Goal: Task Accomplishment & Management: Manage account settings

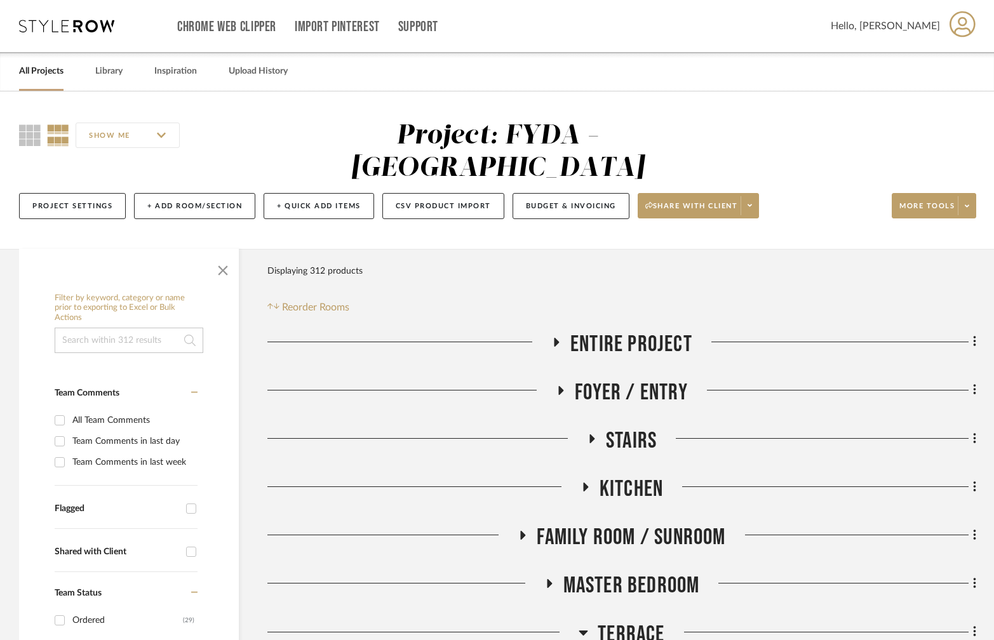
click at [46, 70] on link "All Projects" at bounding box center [41, 71] width 44 height 17
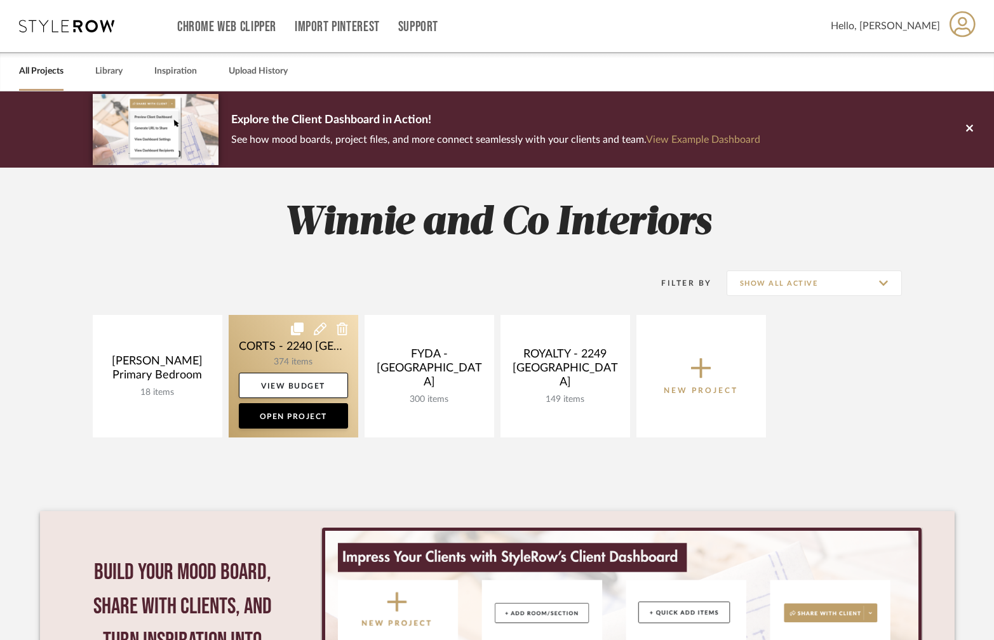
click at [314, 356] on link at bounding box center [294, 376] width 130 height 123
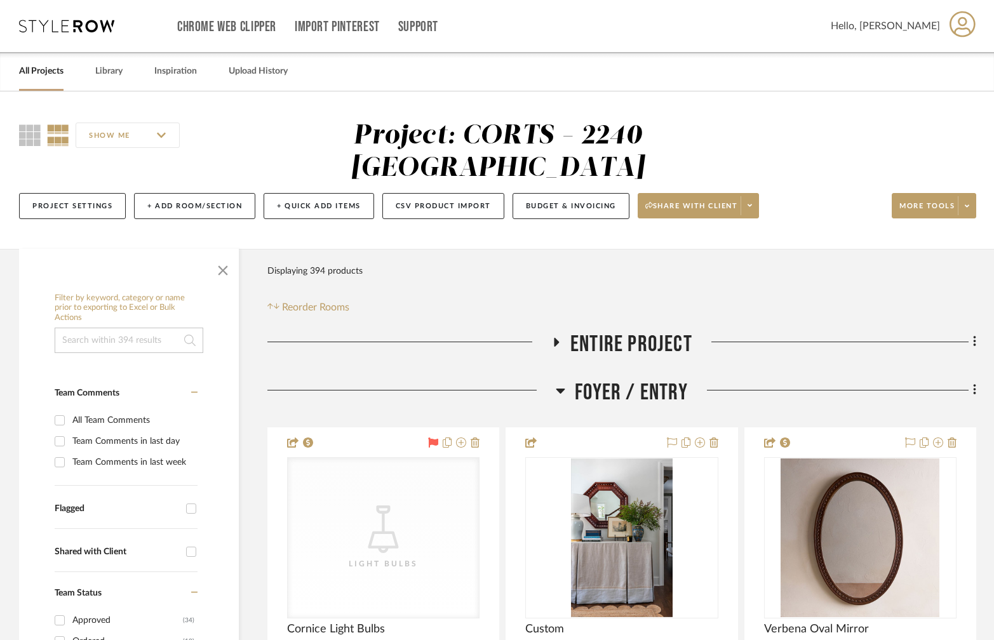
click at [564, 383] on icon at bounding box center [561, 390] width 10 height 15
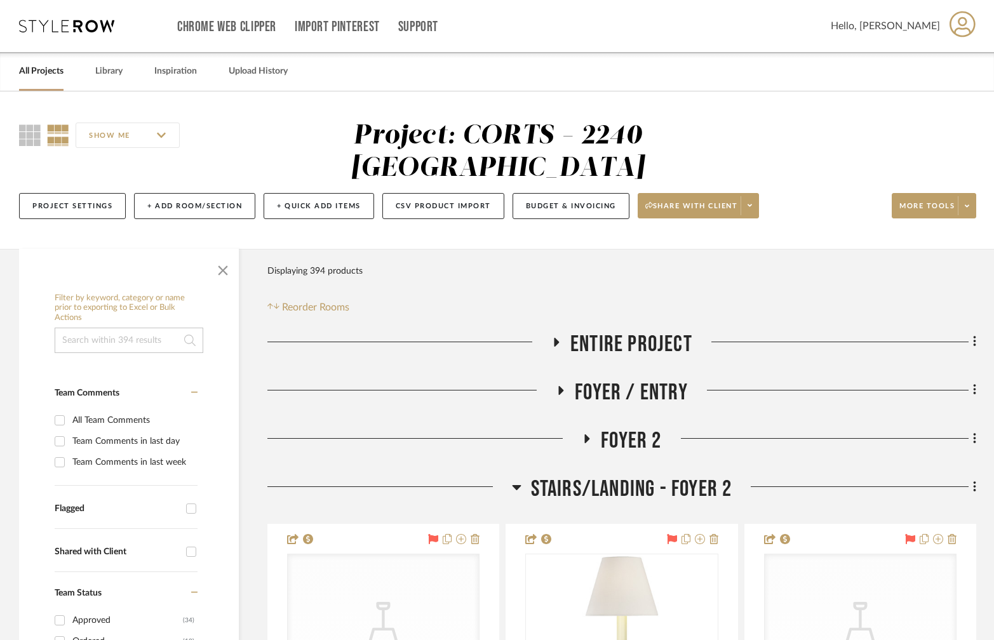
click at [521, 476] on h3 "Stairs/Landing - Foyer 2" at bounding box center [622, 489] width 220 height 27
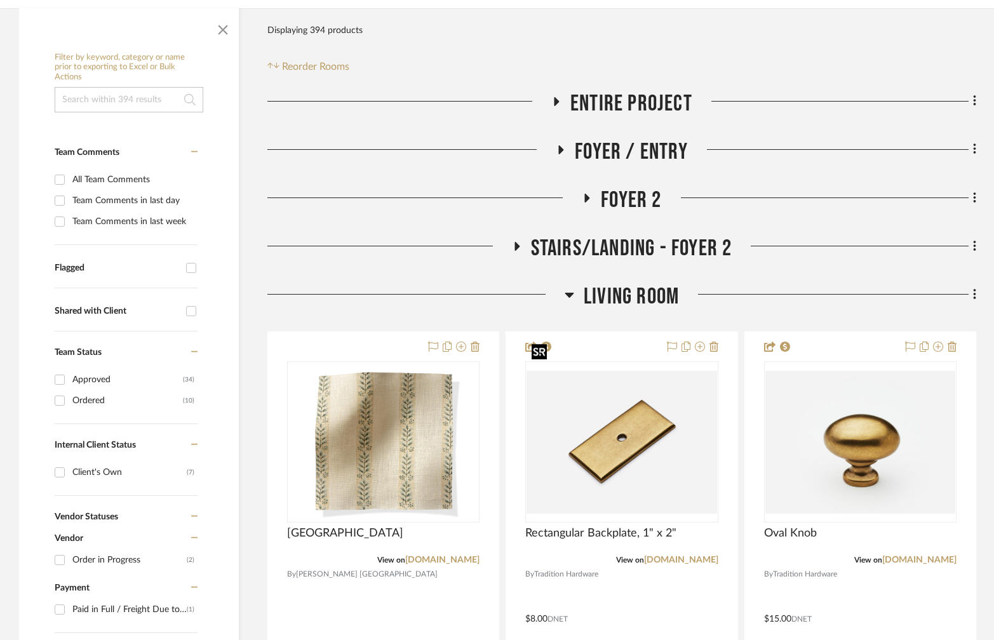
scroll to position [243, 0]
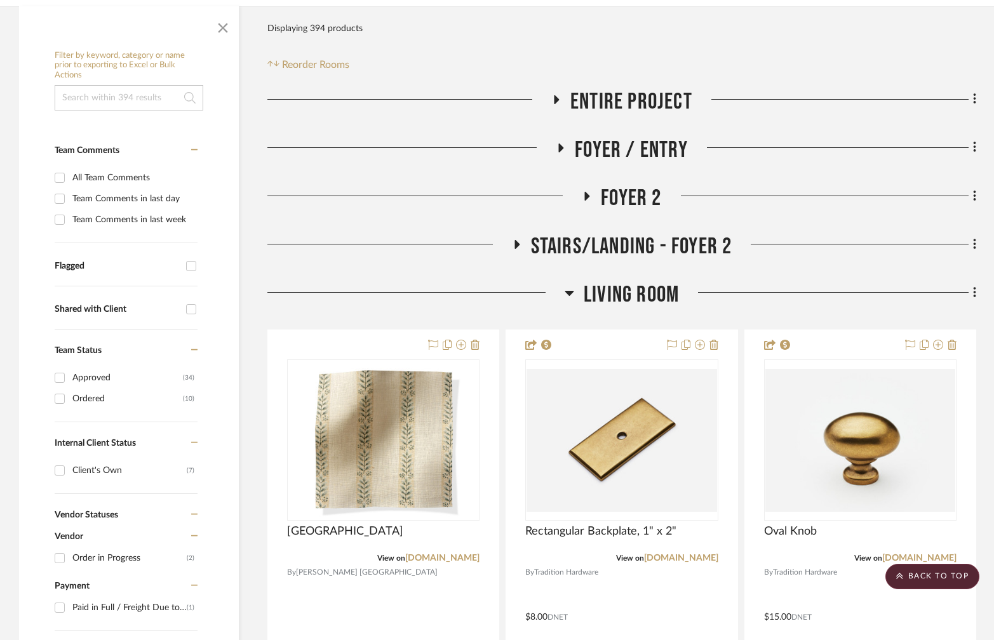
click at [572, 285] on icon at bounding box center [570, 292] width 10 height 15
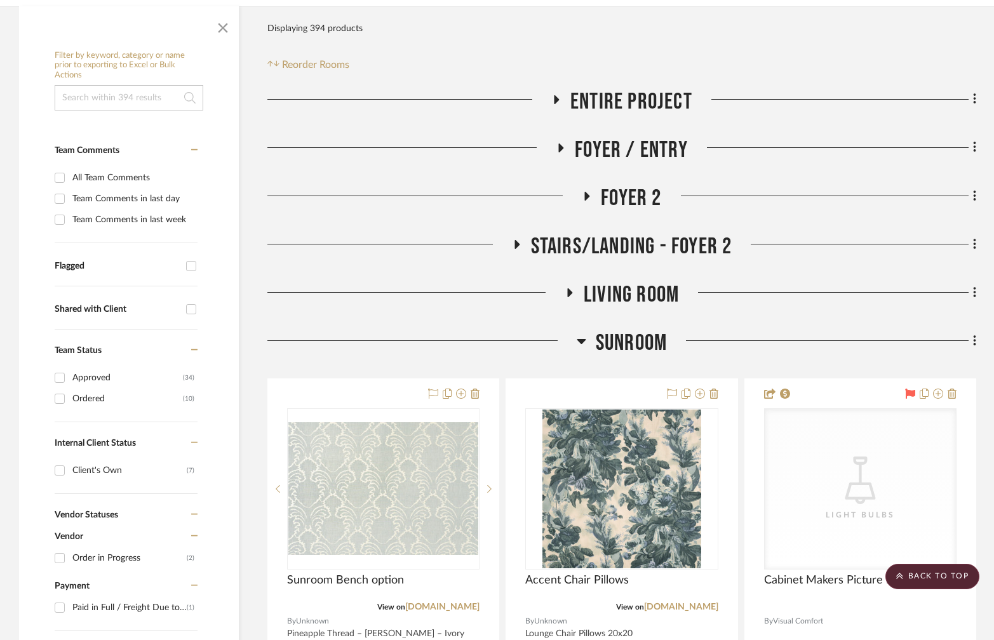
click at [579, 339] on icon at bounding box center [581, 341] width 9 height 5
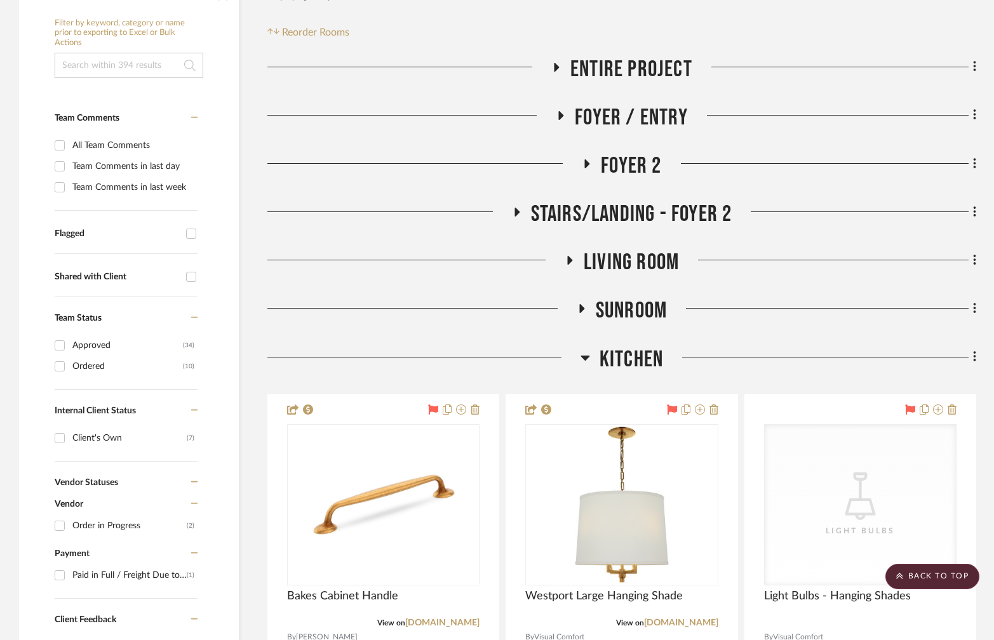
scroll to position [277, 0]
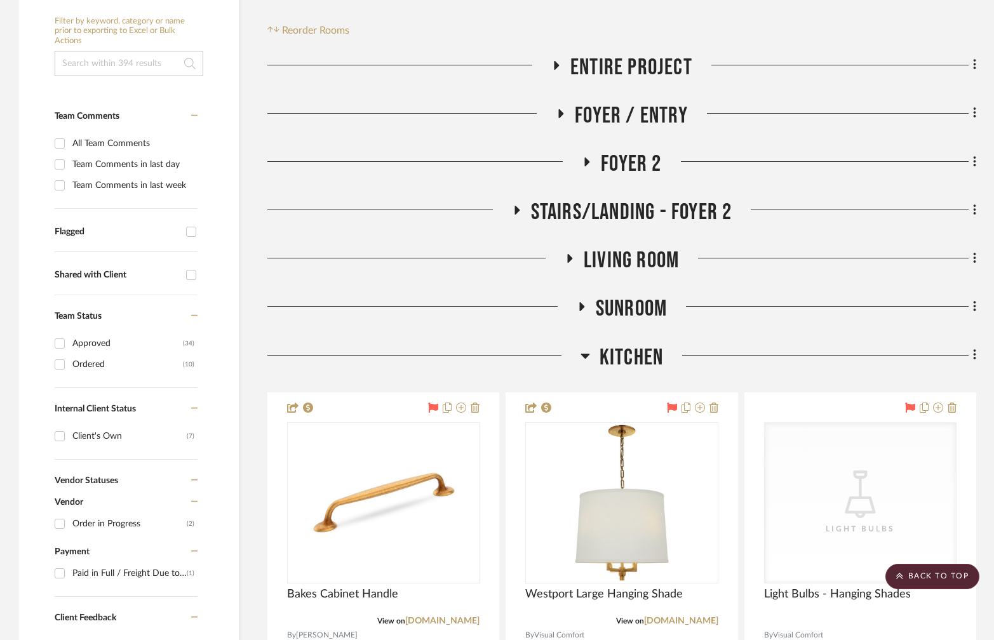
click at [583, 354] on icon at bounding box center [584, 356] width 9 height 5
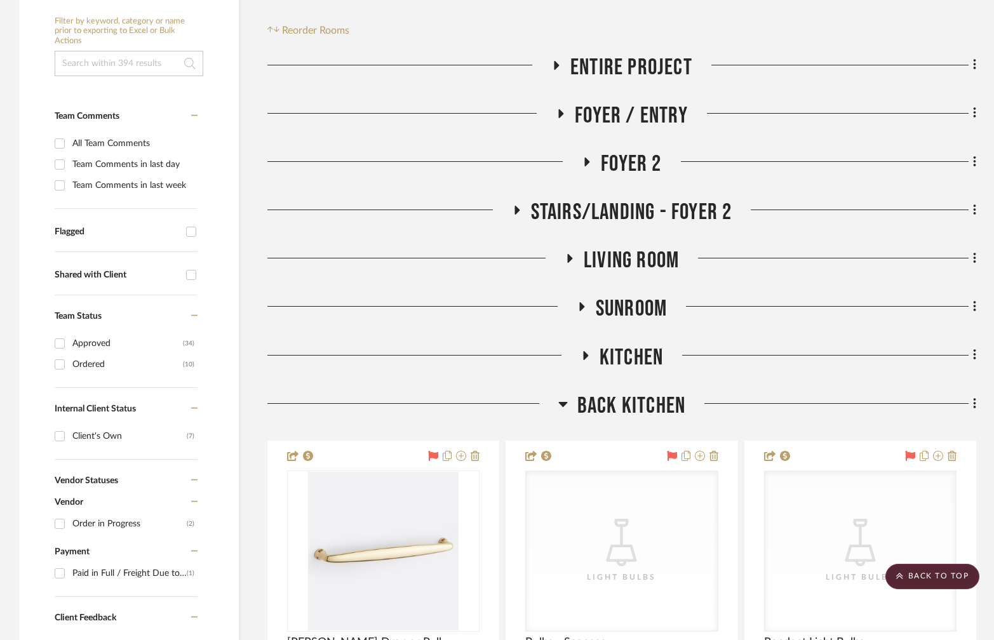
click at [560, 396] on icon at bounding box center [563, 403] width 10 height 15
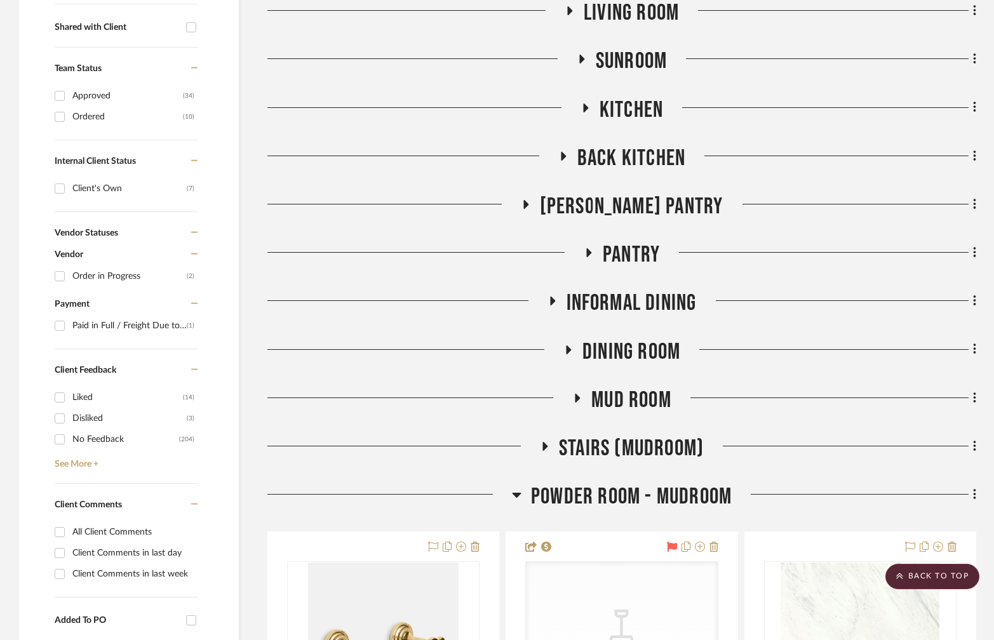
scroll to position [617, 0]
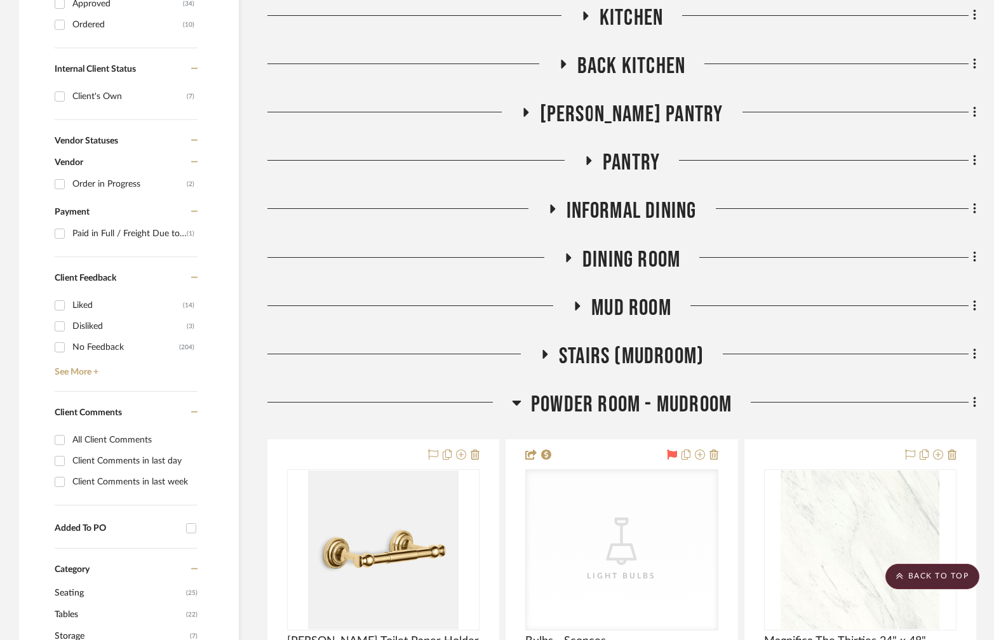
click at [513, 401] on icon at bounding box center [516, 403] width 9 height 5
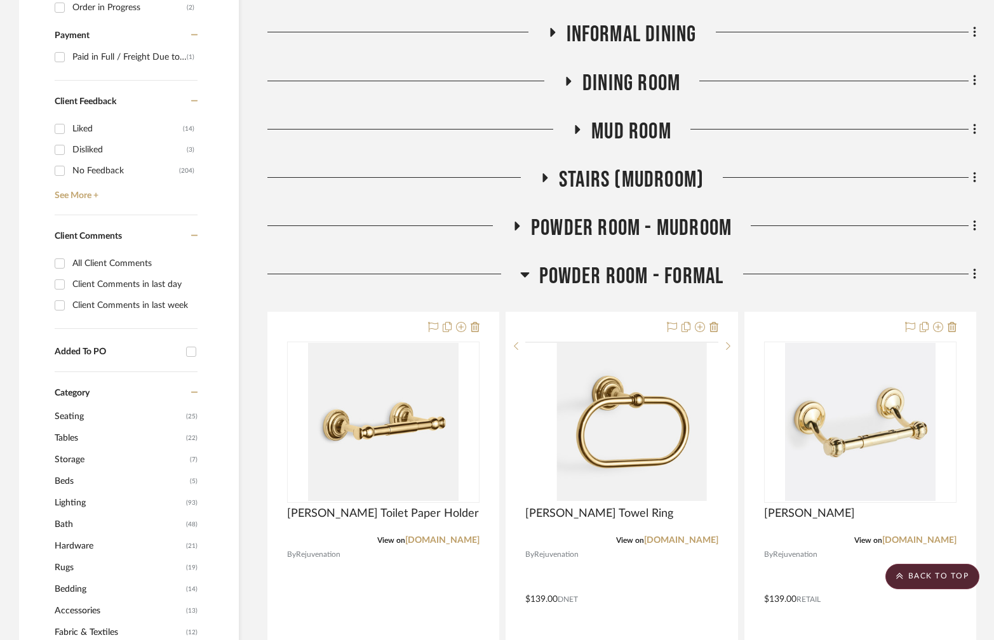
scroll to position [796, 0]
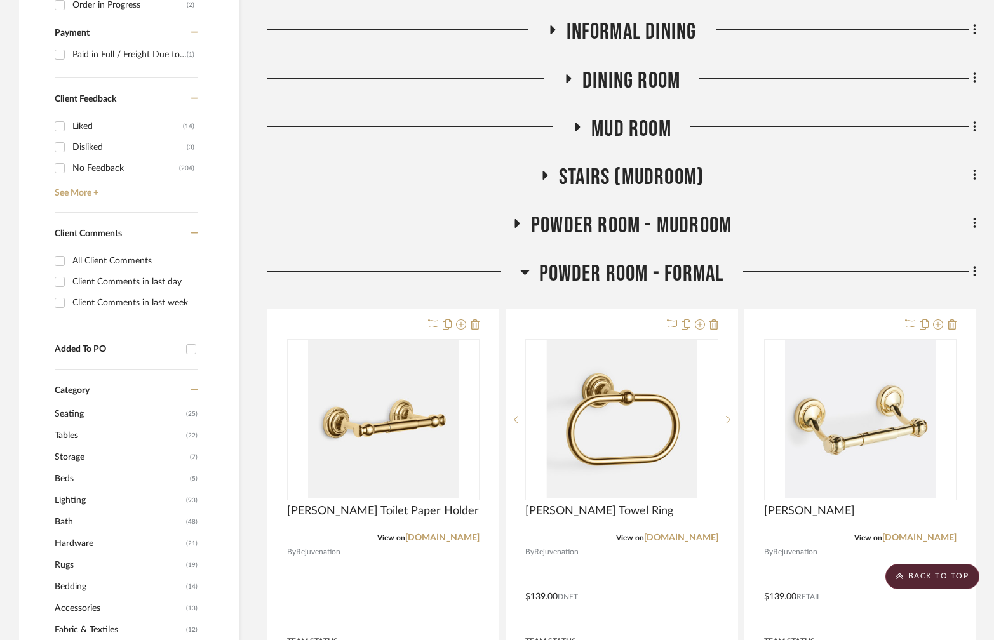
click at [521, 270] on icon at bounding box center [524, 272] width 9 height 5
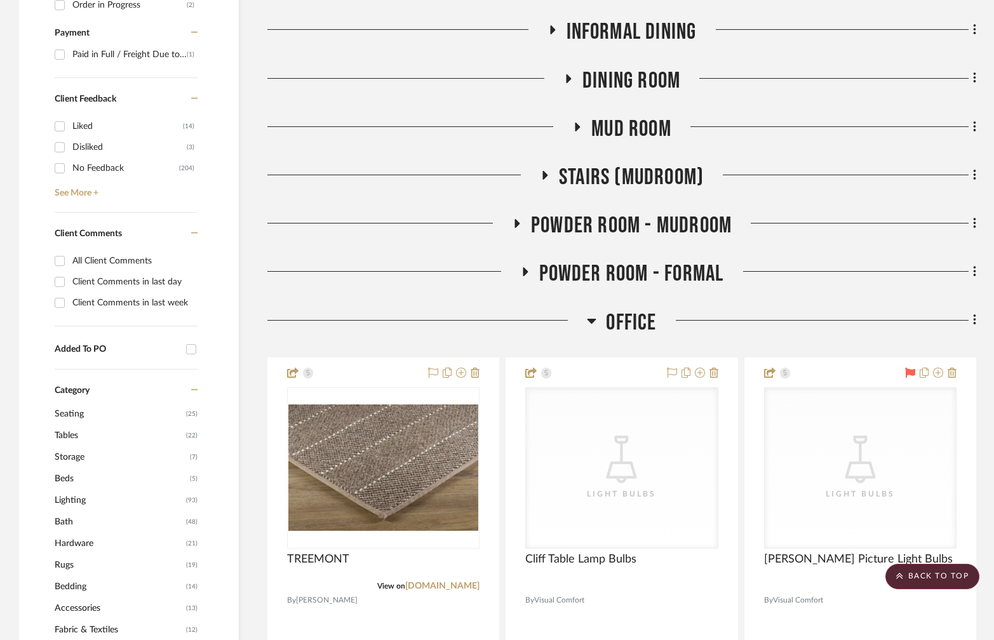
click at [594, 319] on icon at bounding box center [591, 321] width 9 height 5
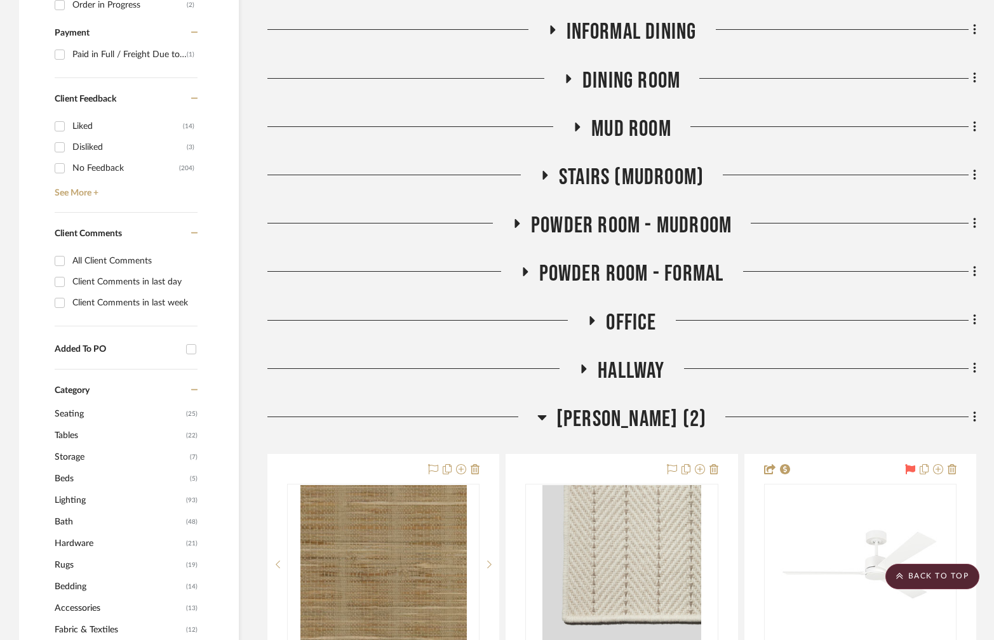
click at [537, 410] on icon at bounding box center [542, 417] width 10 height 15
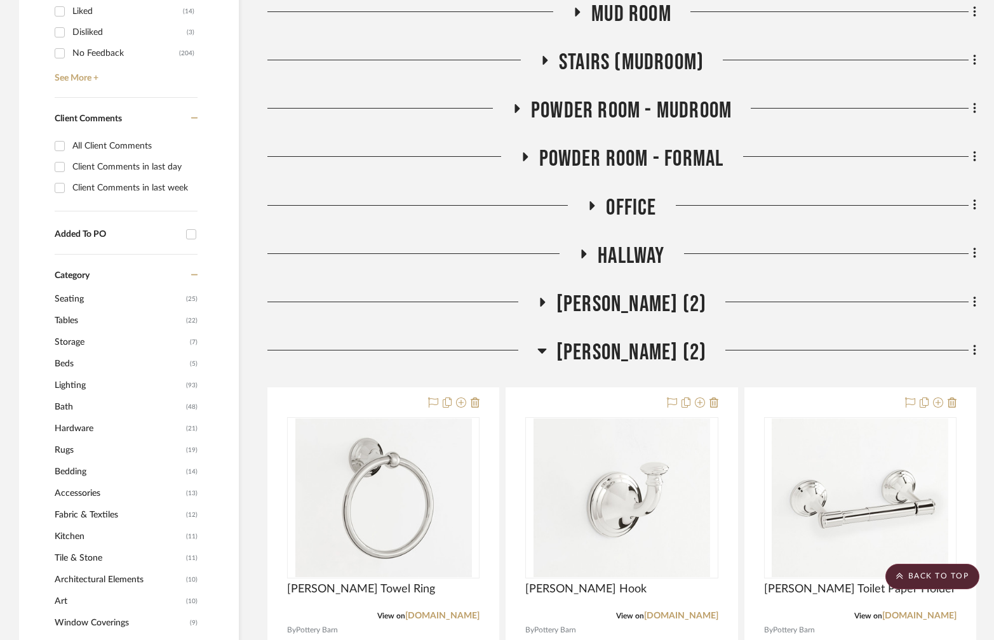
scroll to position [949, 0]
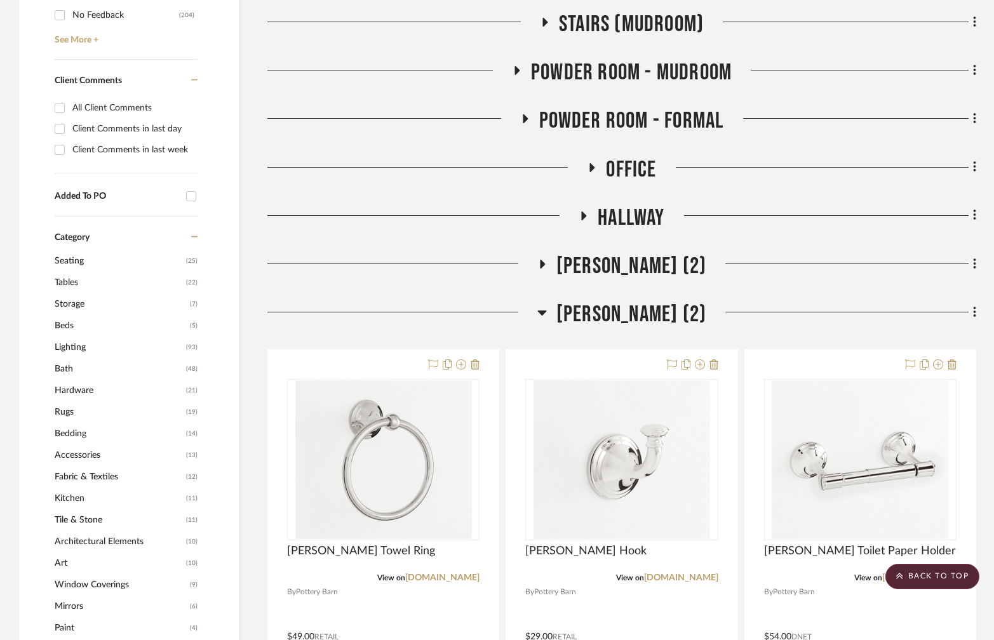
click at [537, 305] on icon at bounding box center [542, 312] width 10 height 15
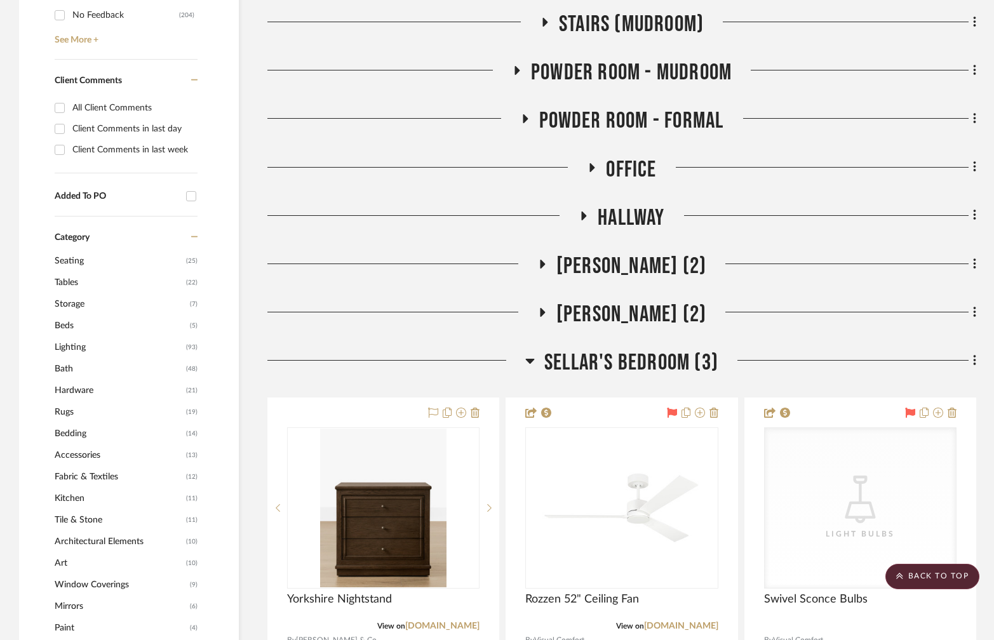
click at [526, 353] on icon at bounding box center [530, 360] width 10 height 15
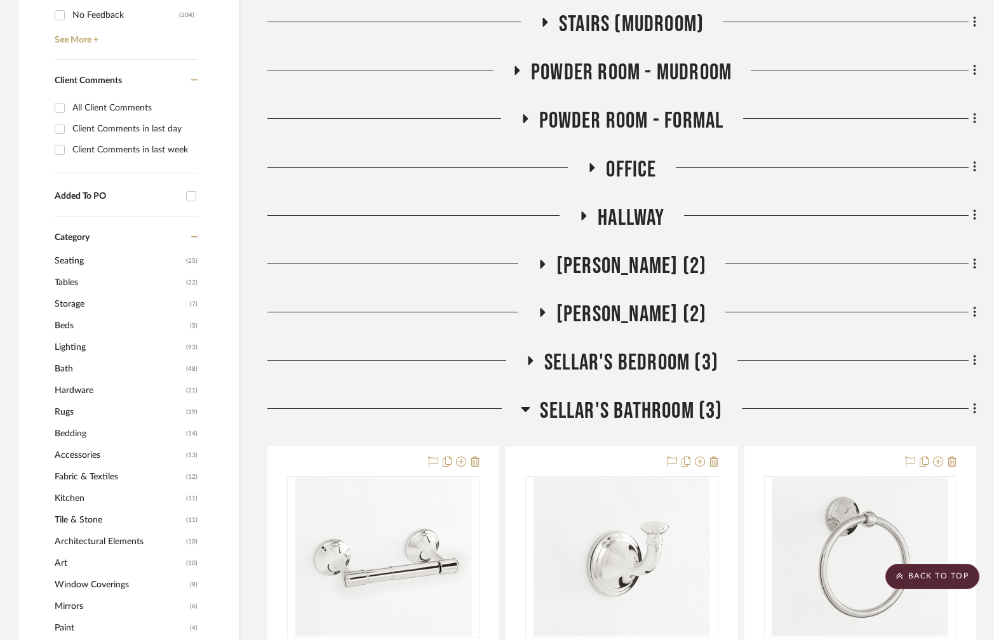
click at [528, 401] on icon at bounding box center [526, 408] width 10 height 15
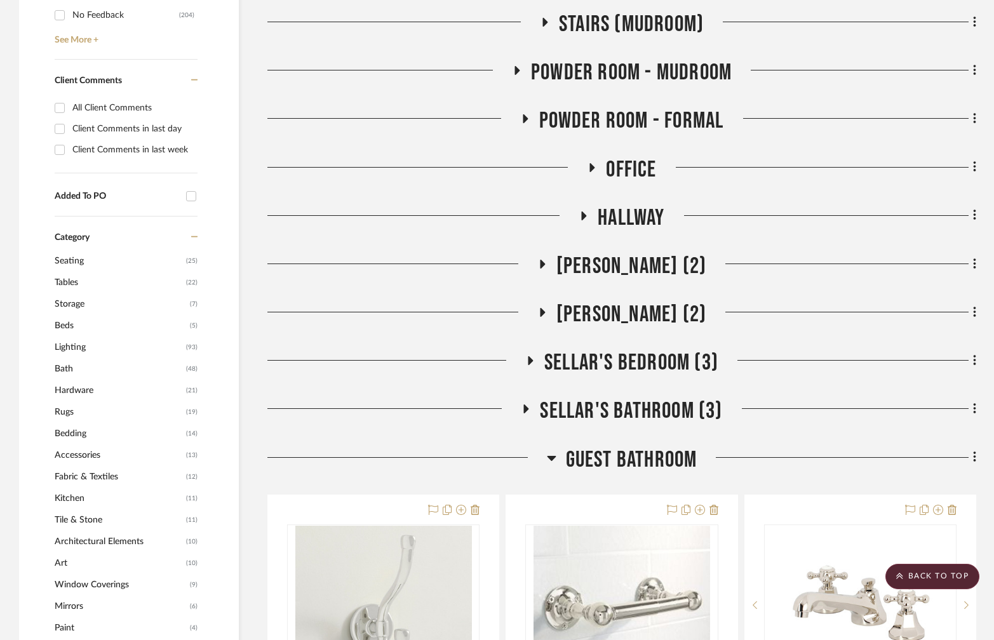
click at [549, 456] on icon at bounding box center [551, 458] width 9 height 5
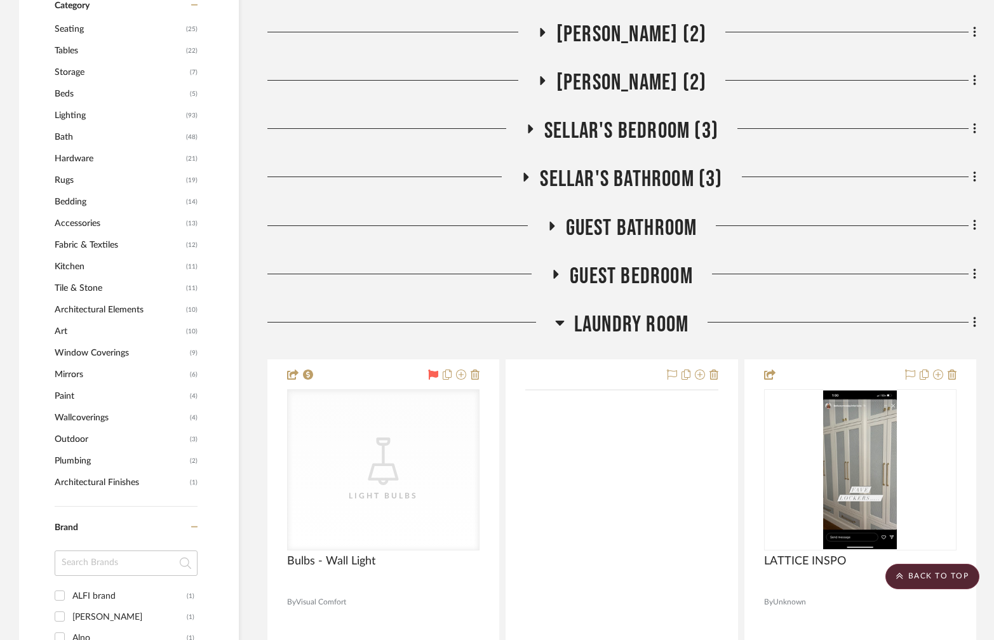
scroll to position [1183, 0]
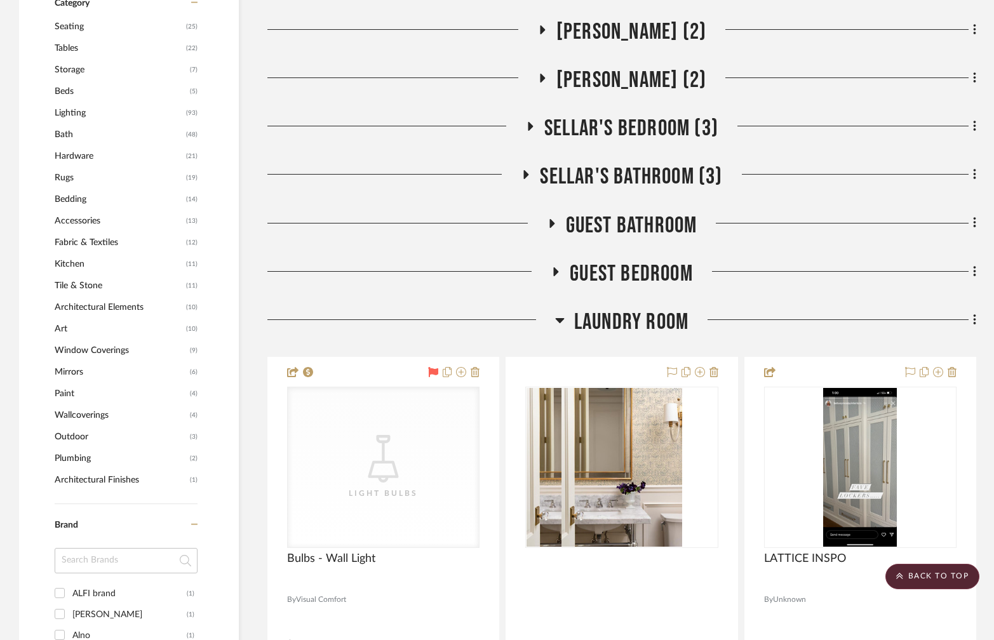
click at [560, 318] on icon at bounding box center [559, 320] width 9 height 5
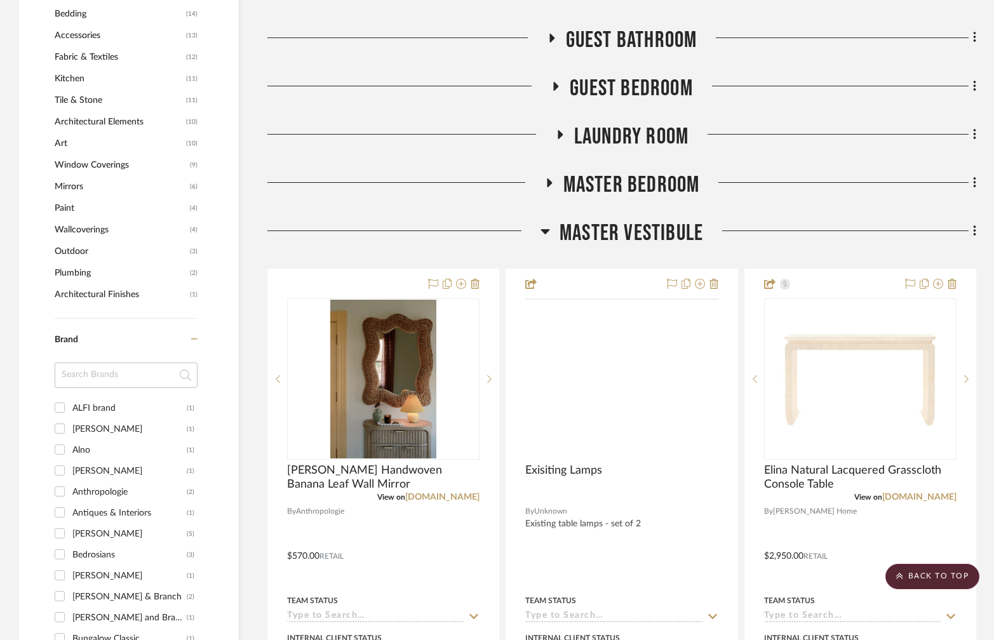
scroll to position [1370, 0]
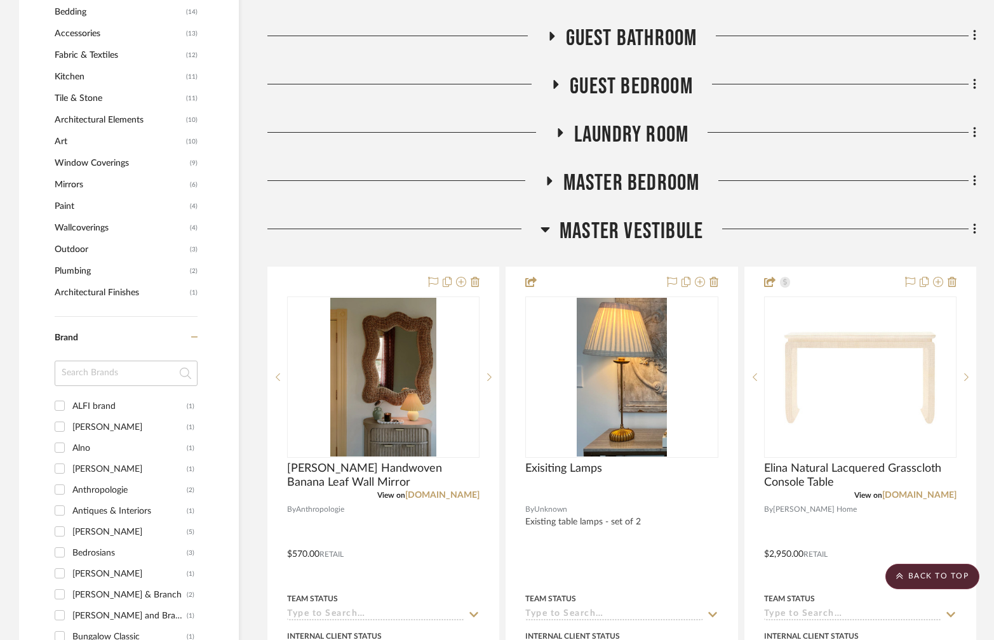
click at [548, 222] on icon at bounding box center [545, 229] width 10 height 15
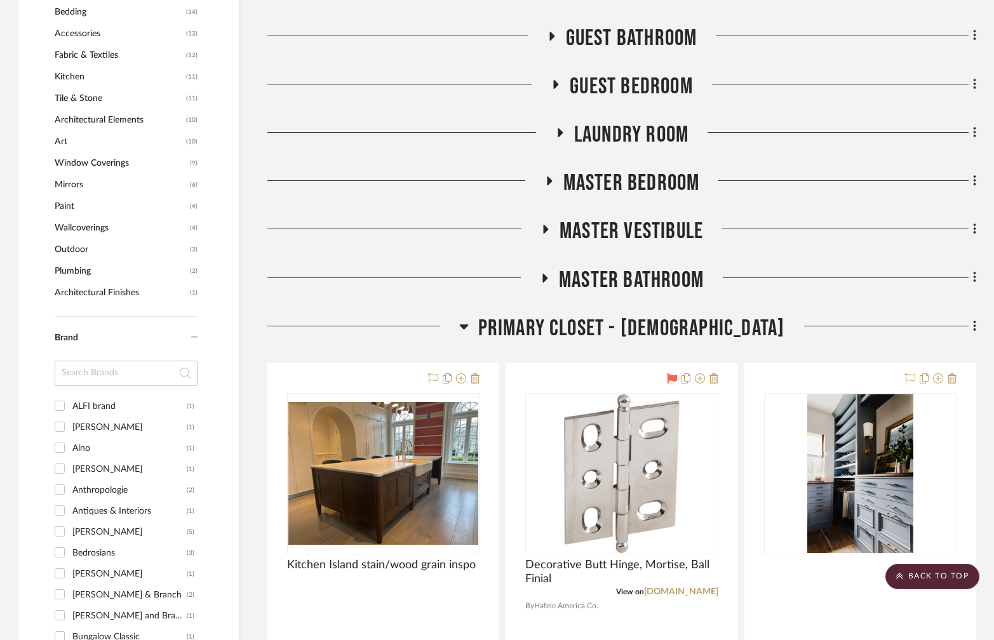
click at [469, 319] on icon at bounding box center [464, 326] width 10 height 15
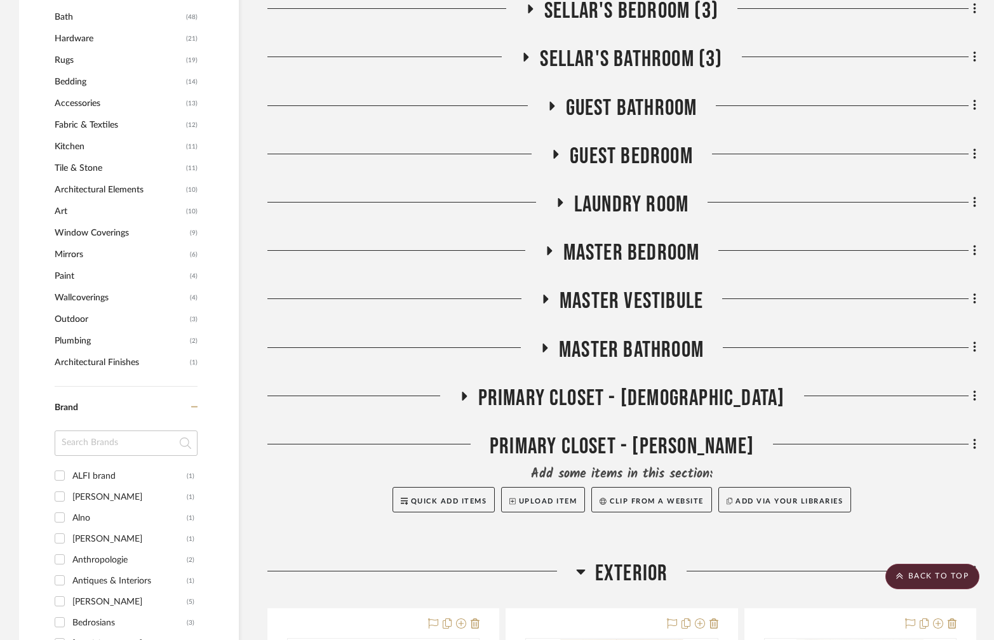
scroll to position [1296, 0]
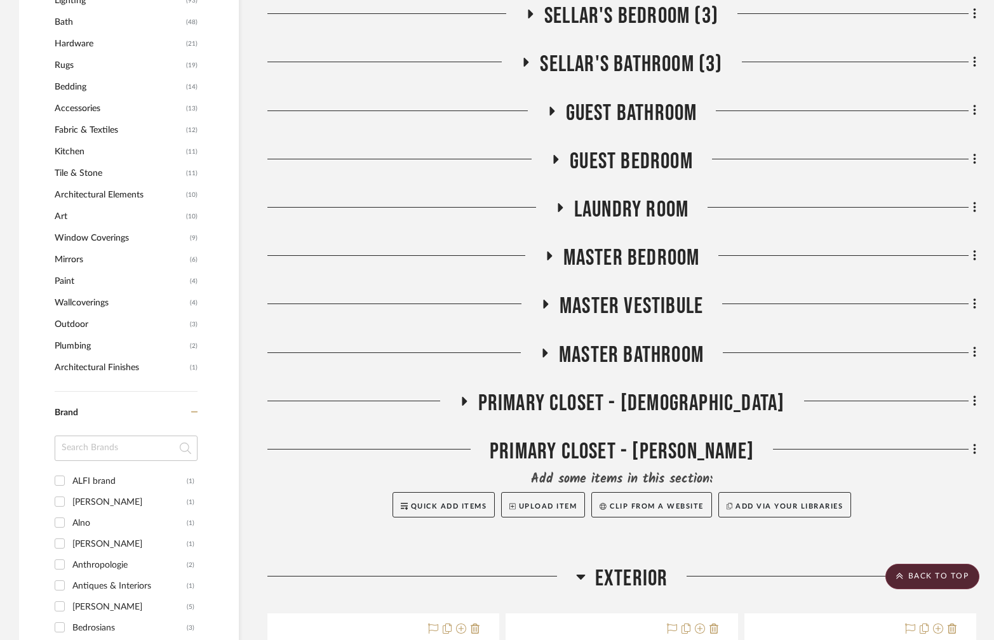
click at [545, 349] on icon at bounding box center [545, 353] width 5 height 9
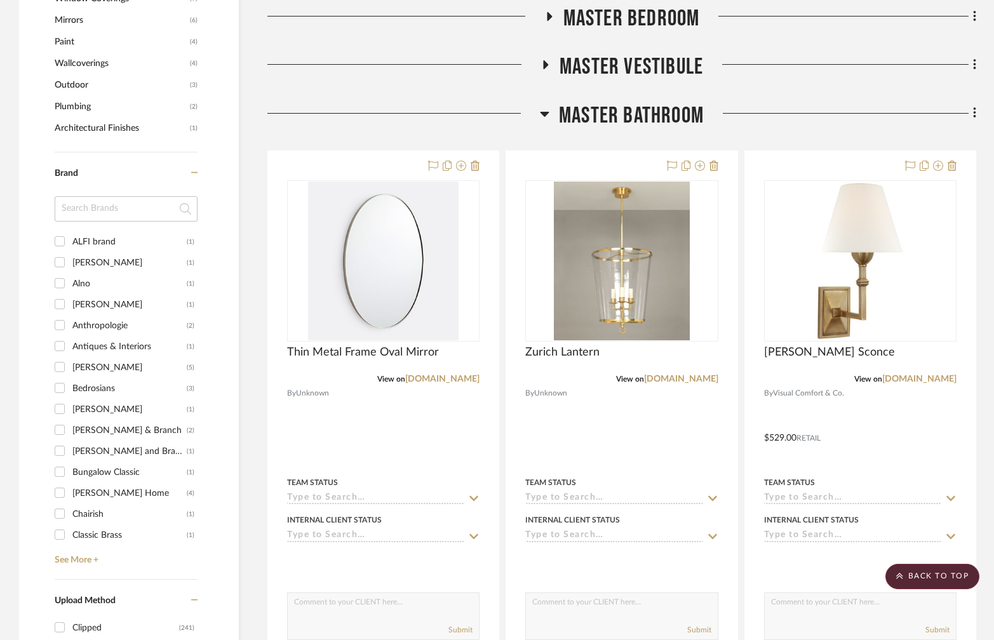
scroll to position [1550, 0]
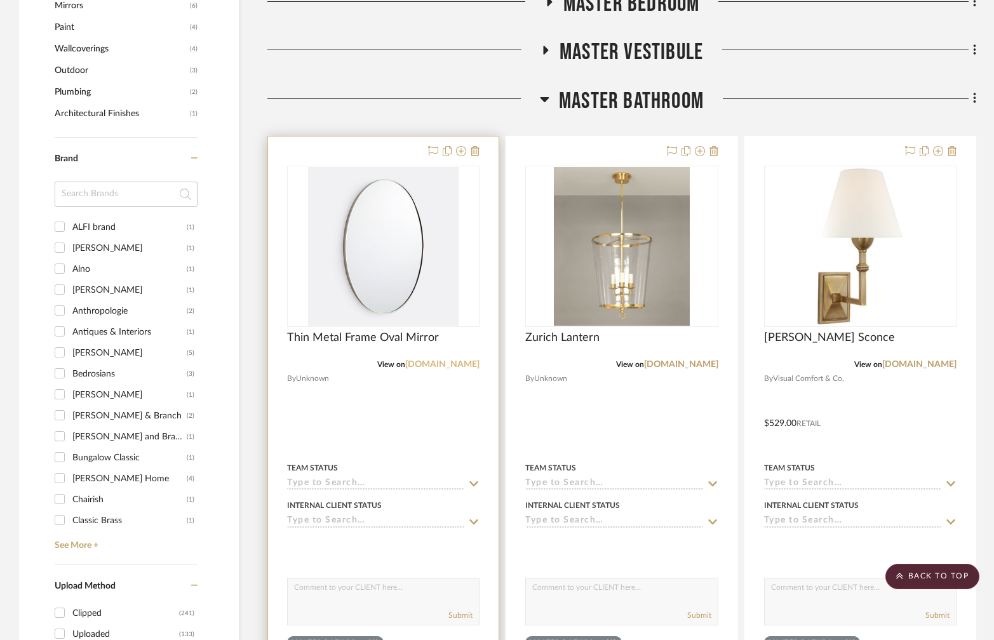
click at [448, 360] on link "[DOMAIN_NAME]" at bounding box center [442, 364] width 74 height 9
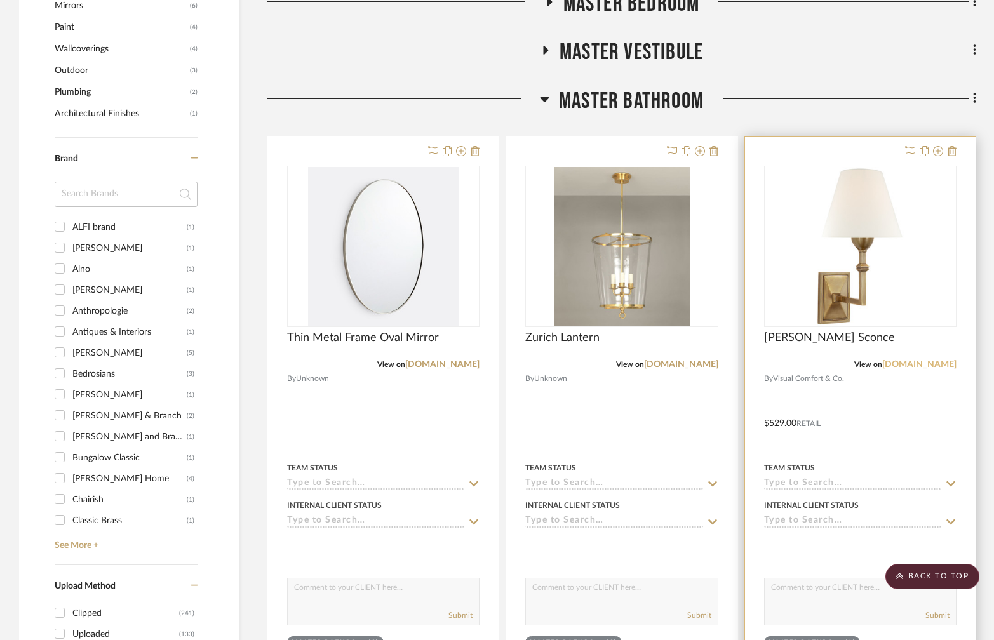
click at [923, 360] on link "[DOMAIN_NAME]" at bounding box center [919, 364] width 74 height 9
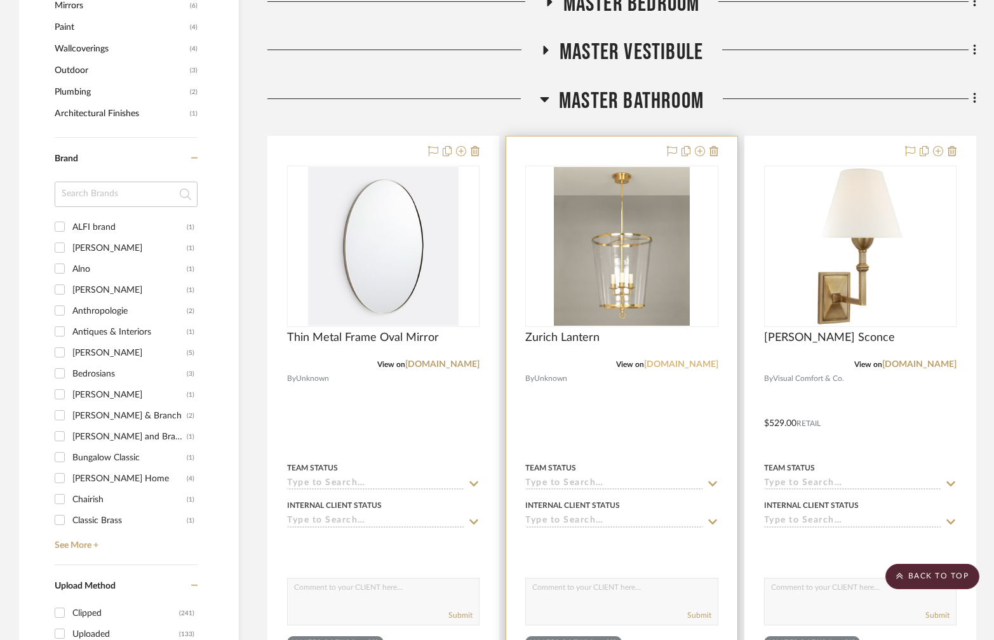
click at [666, 360] on link "[DOMAIN_NAME]" at bounding box center [681, 364] width 74 height 9
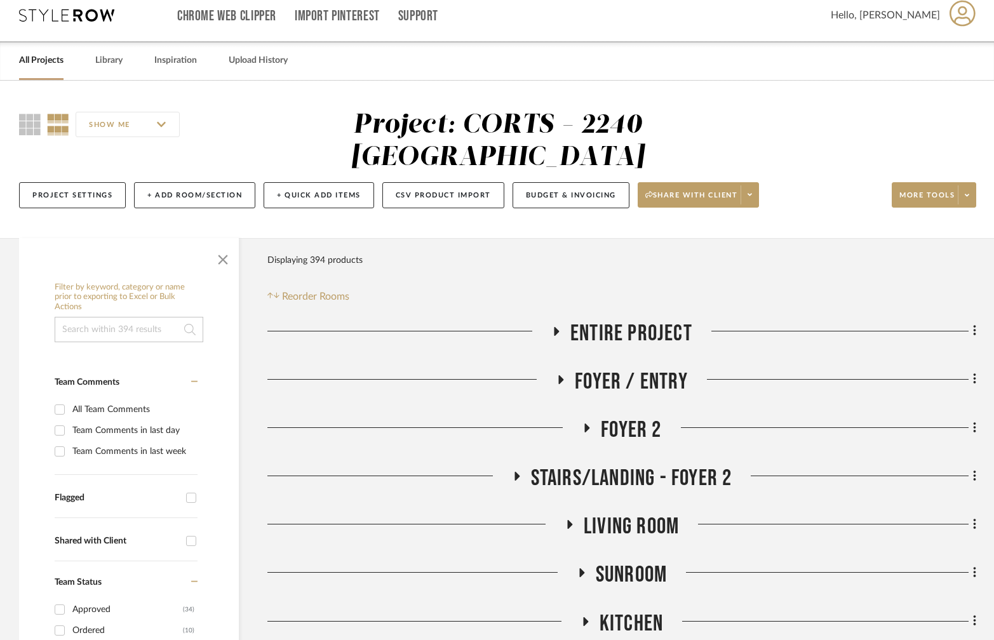
scroll to position [0, 0]
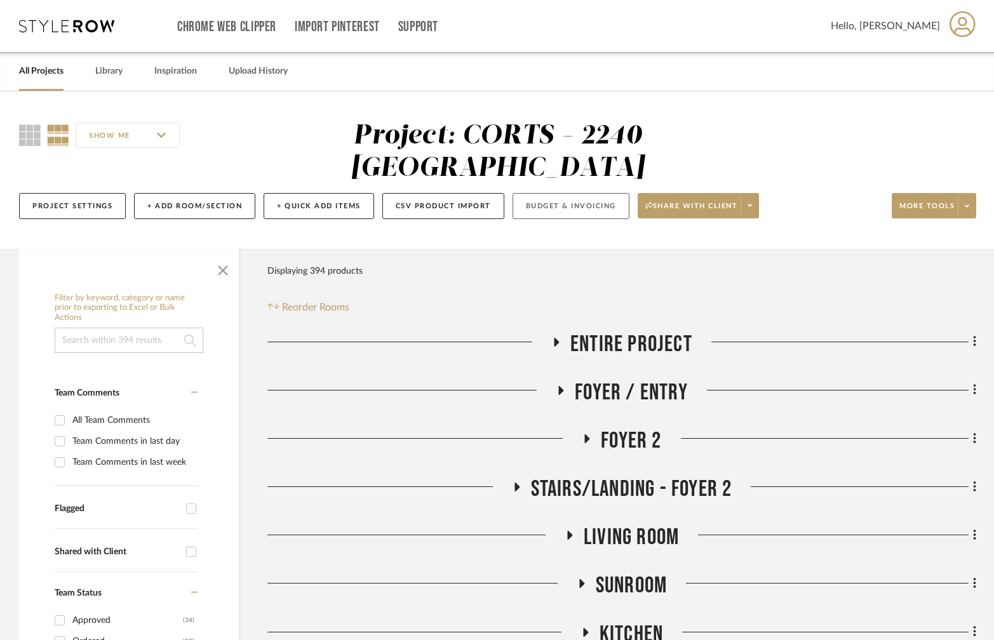
click at [547, 193] on button "Budget & Invoicing" at bounding box center [571, 206] width 117 height 26
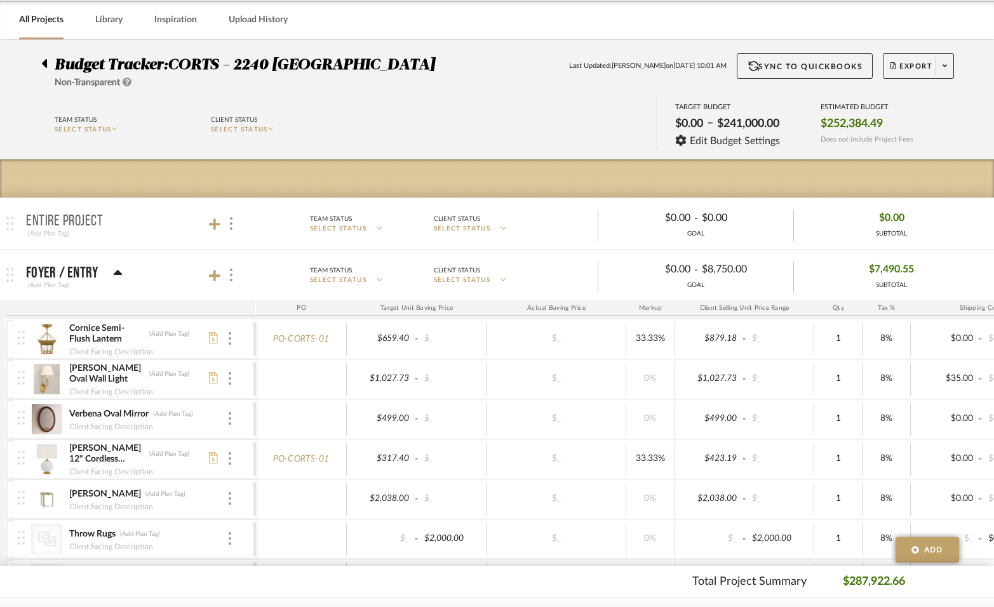
scroll to position [49, 0]
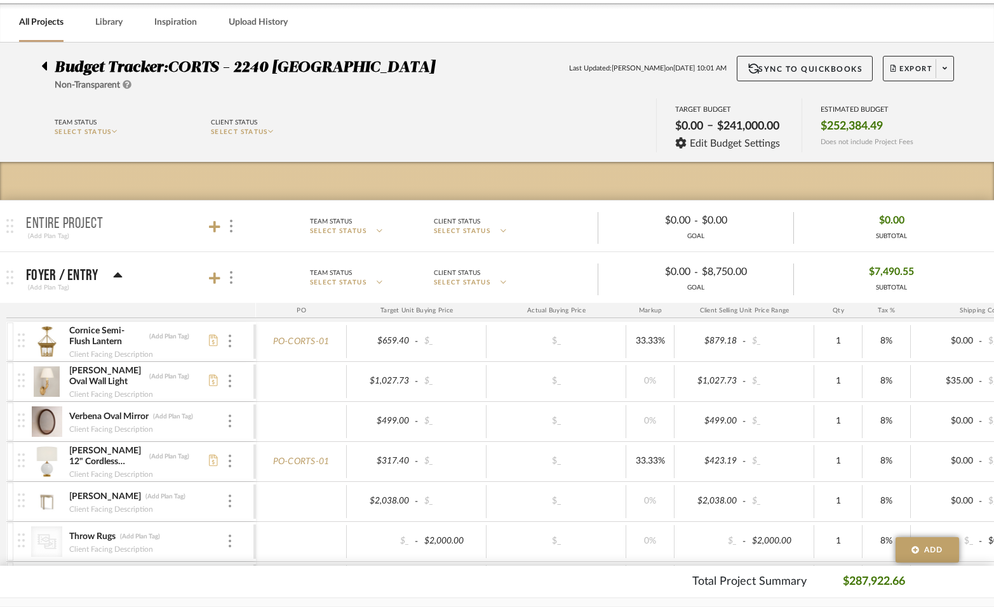
click at [46, 344] on img at bounding box center [46, 341] width 31 height 30
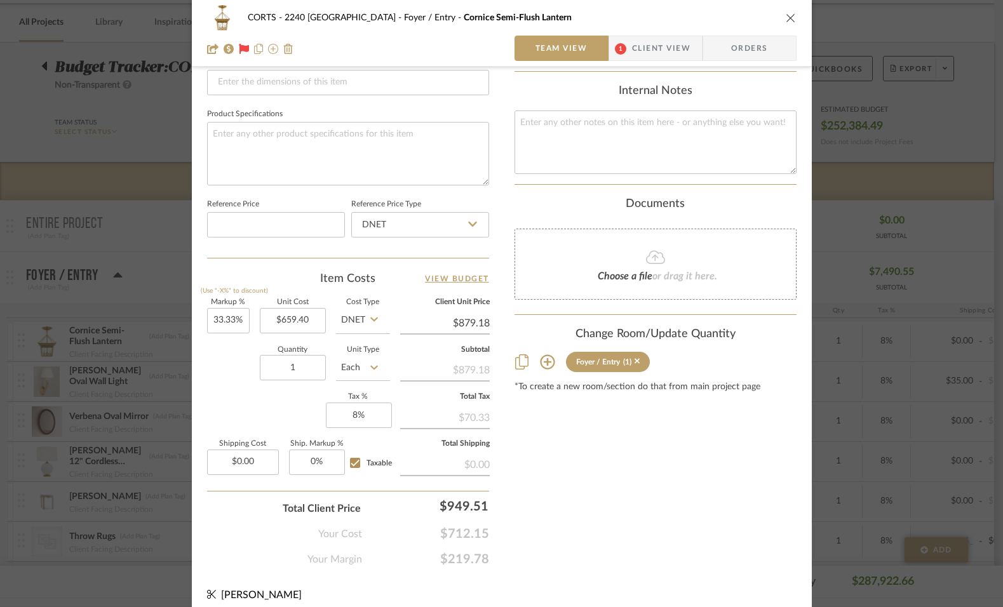
scroll to position [573, 0]
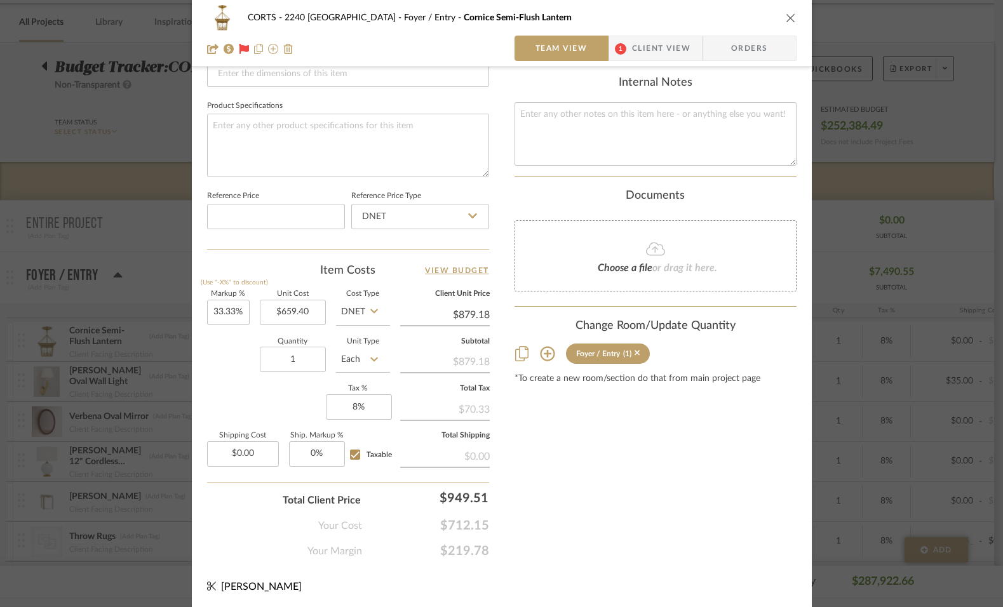
click at [786, 11] on div "CORTS - 2240 Tewksbury Foyer / Entry Cornice Semi-Flush Lantern" at bounding box center [501, 17] width 589 height 25
click at [786, 15] on icon "close" at bounding box center [791, 18] width 10 height 10
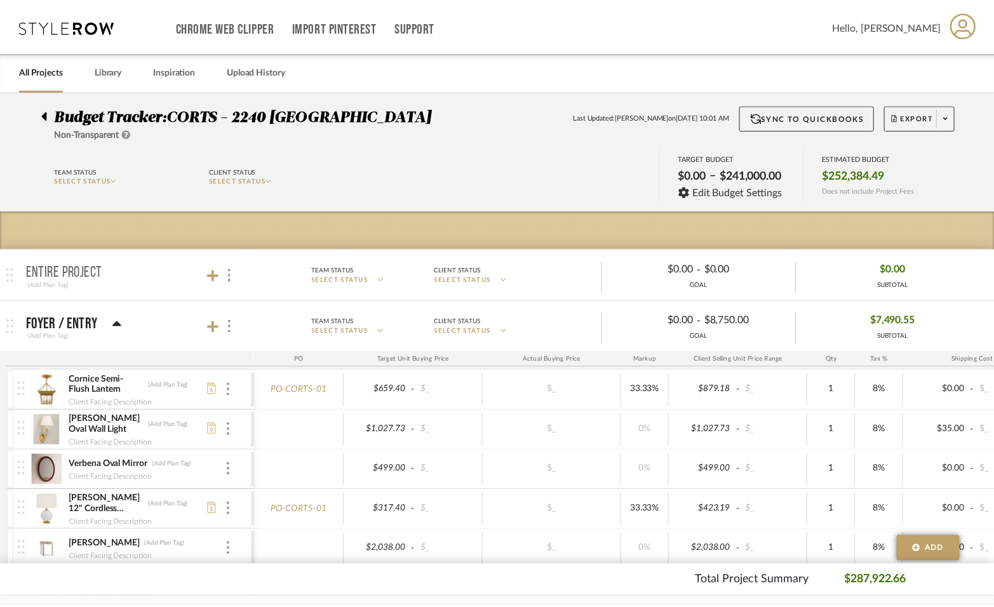
scroll to position [49, 0]
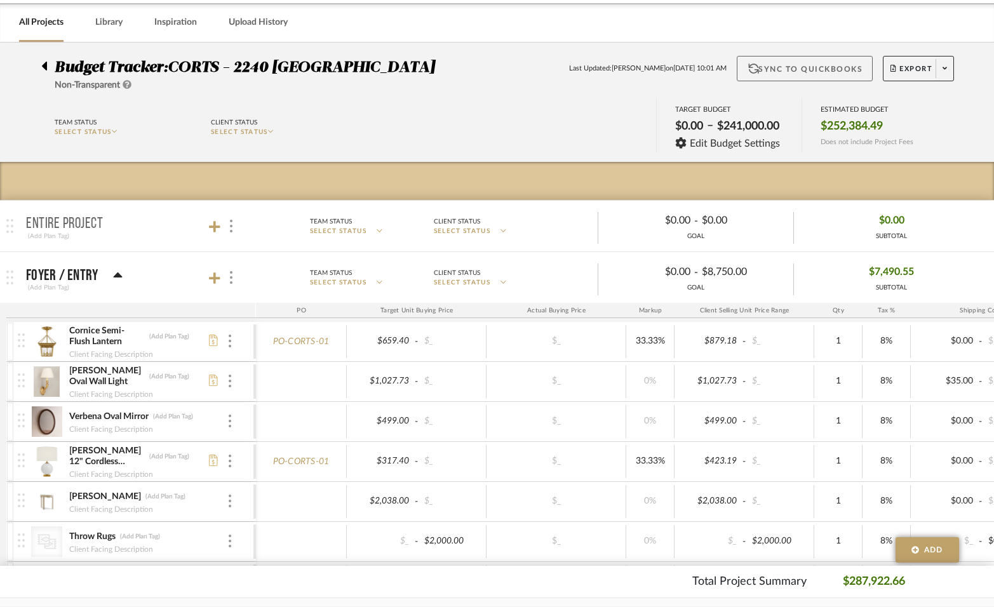
click at [805, 70] on button "Sync to QuickBooks" at bounding box center [805, 68] width 137 height 25
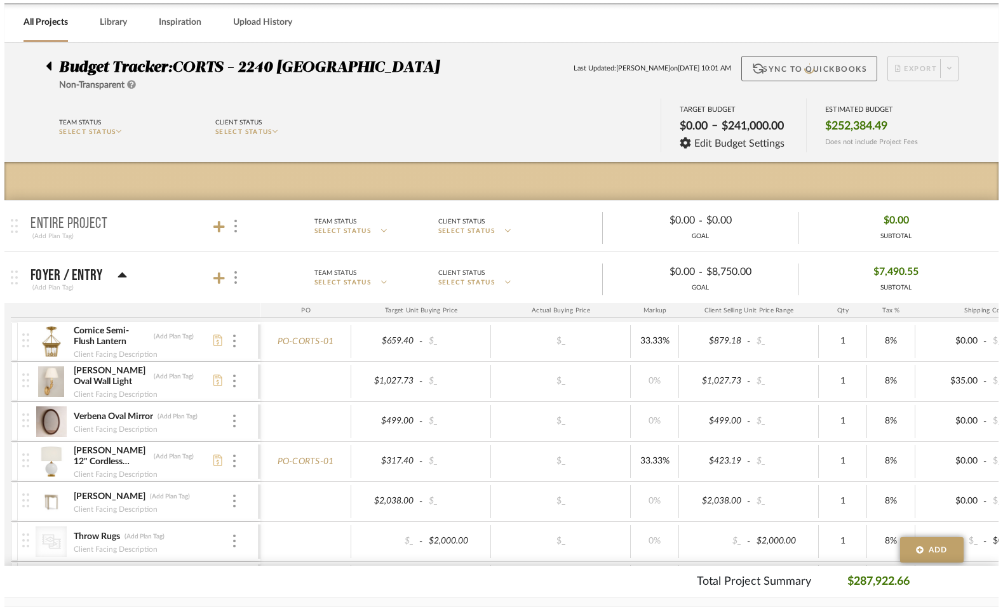
scroll to position [0, 0]
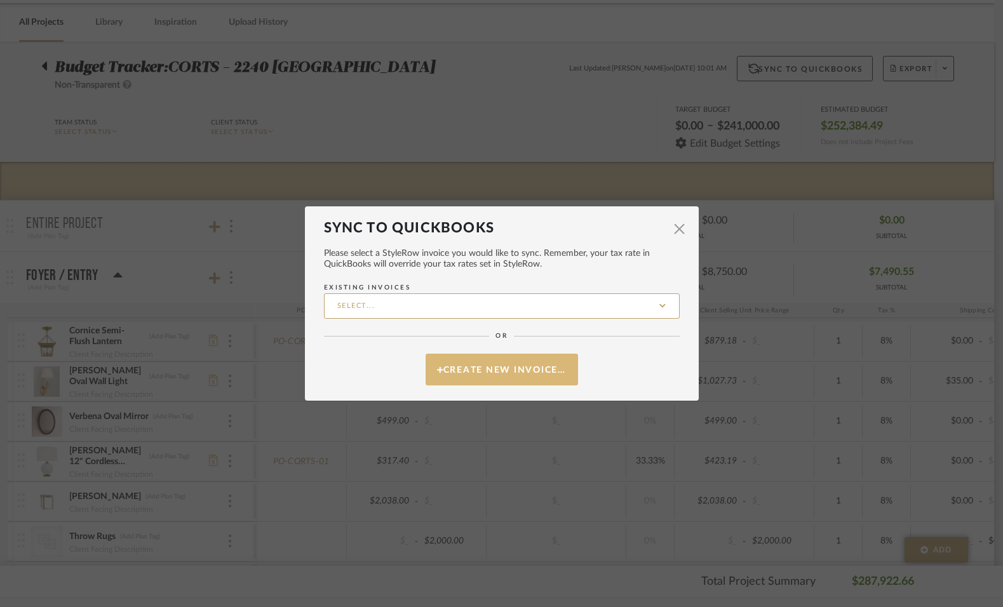
click at [553, 361] on button "Create New Invoice…" at bounding box center [502, 370] width 152 height 32
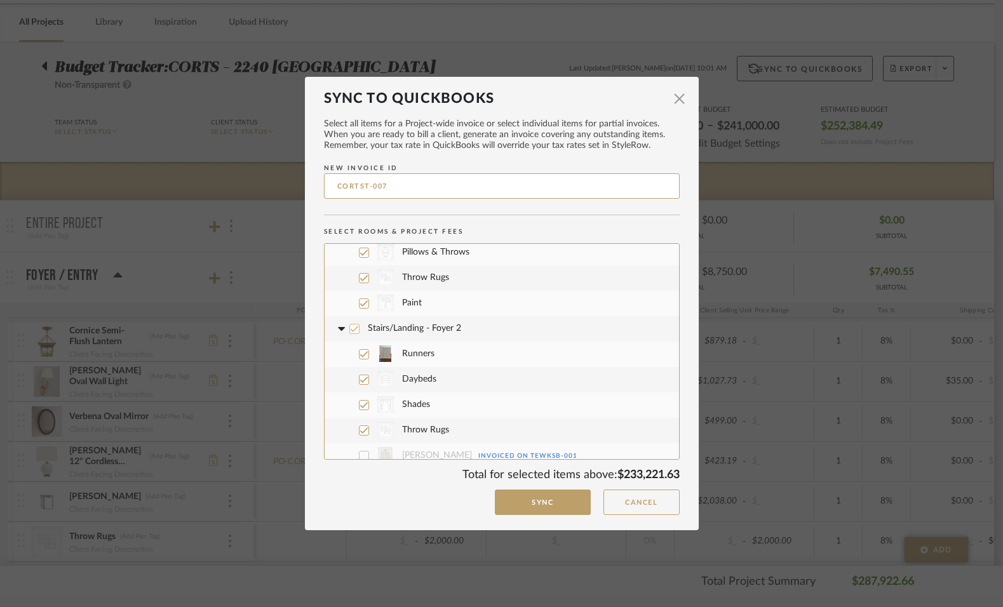
scroll to position [293, 0]
click at [674, 101] on span "button" at bounding box center [679, 98] width 25 height 25
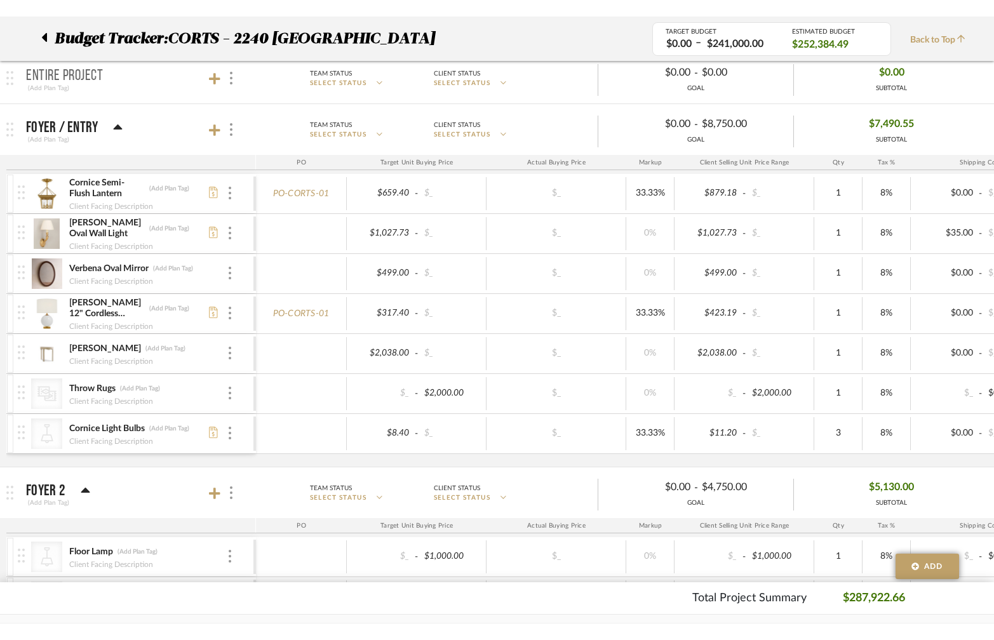
scroll to position [196, 0]
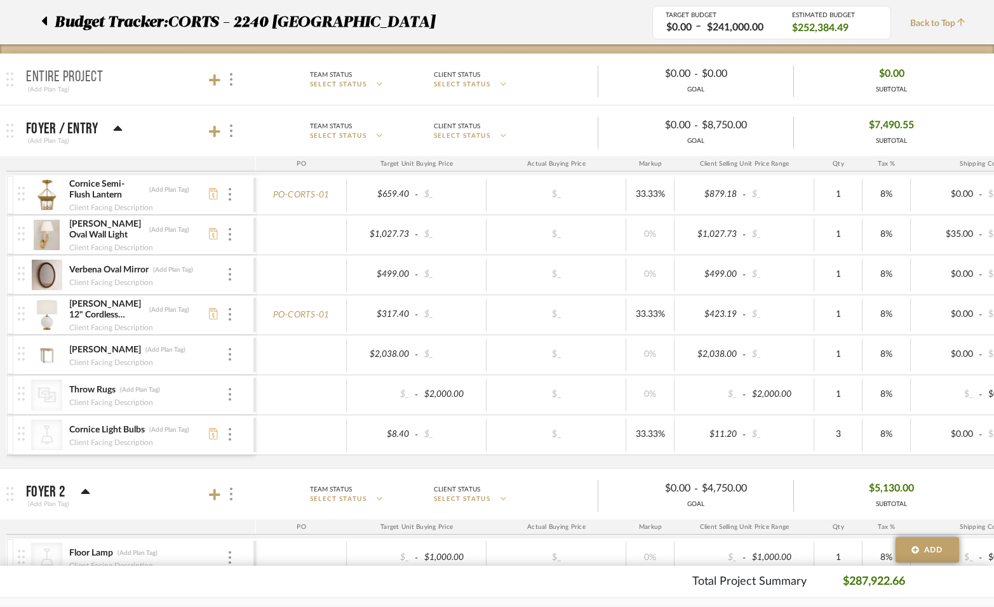
click at [48, 23] on div at bounding box center [47, 22] width 13 height 23
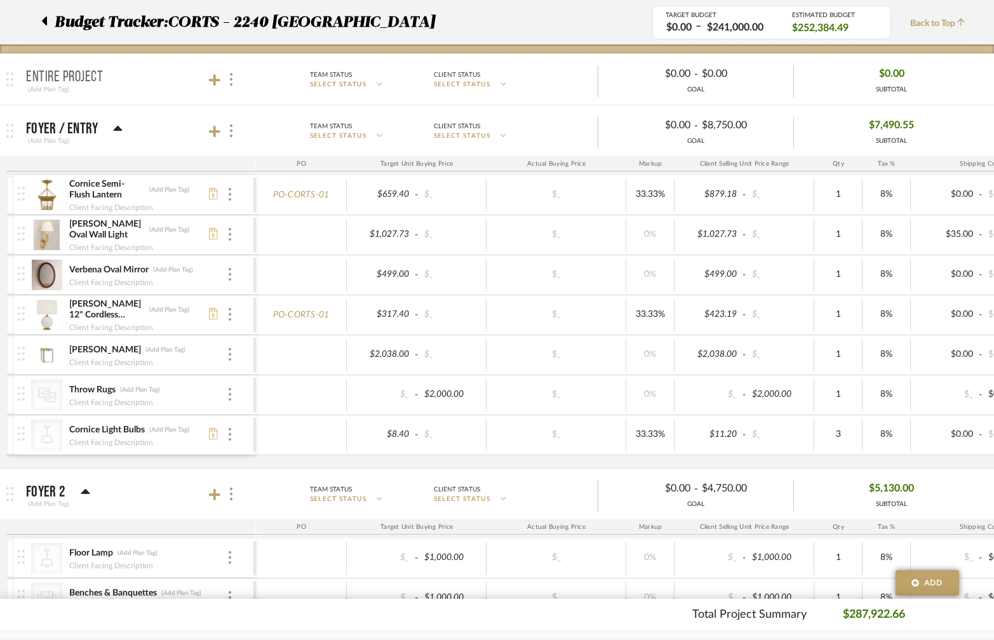
click at [50, 19] on div at bounding box center [47, 22] width 13 height 23
click at [44, 18] on icon at bounding box center [44, 21] width 5 height 9
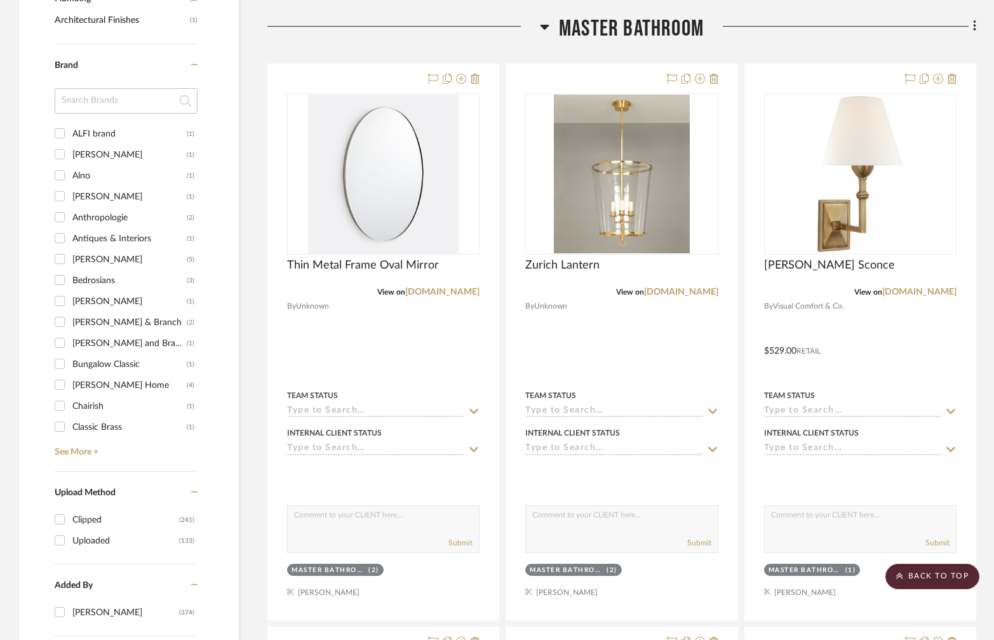
scroll to position [1640, 0]
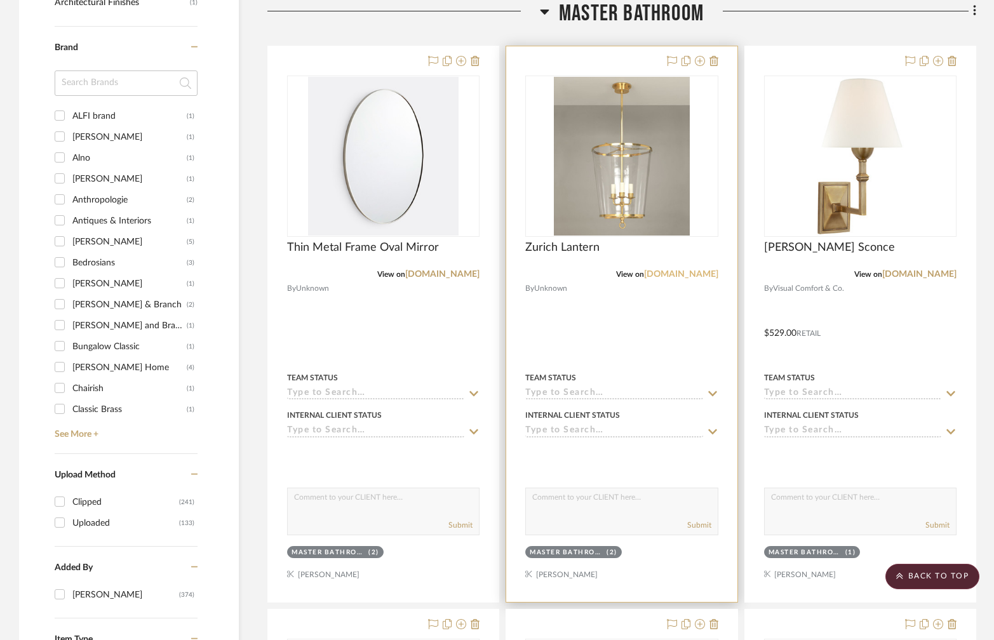
click at [668, 270] on link "[DOMAIN_NAME]" at bounding box center [681, 274] width 74 height 9
